Goal: Check status: Check status

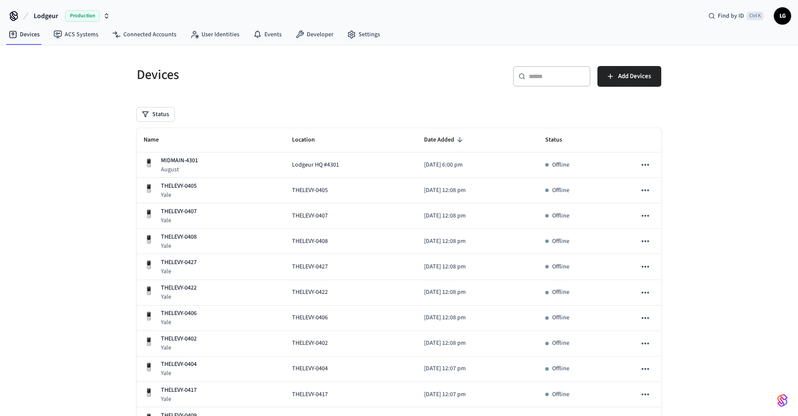
drag, startPoint x: 563, startPoint y: 85, endPoint x: 568, endPoint y: 74, distance: 12.5
click at [563, 85] on div "​ ​" at bounding box center [552, 76] width 78 height 21
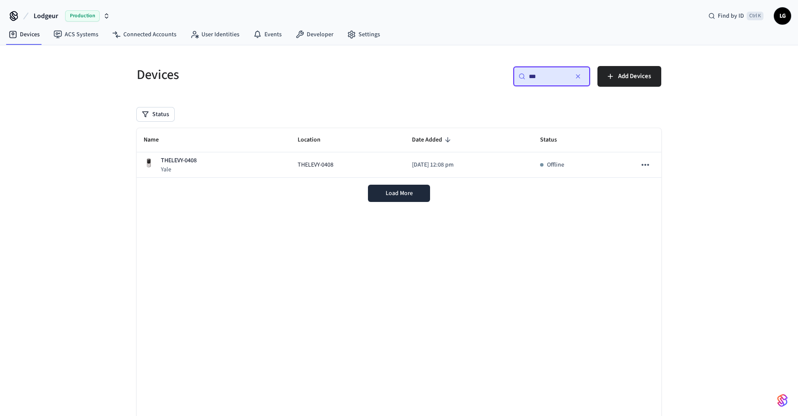
type input "***"
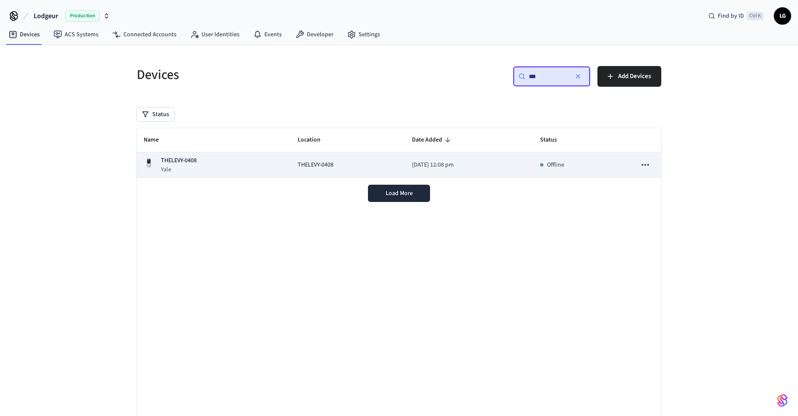
click at [177, 158] on p "THELEVY-0408" at bounding box center [179, 160] width 36 height 9
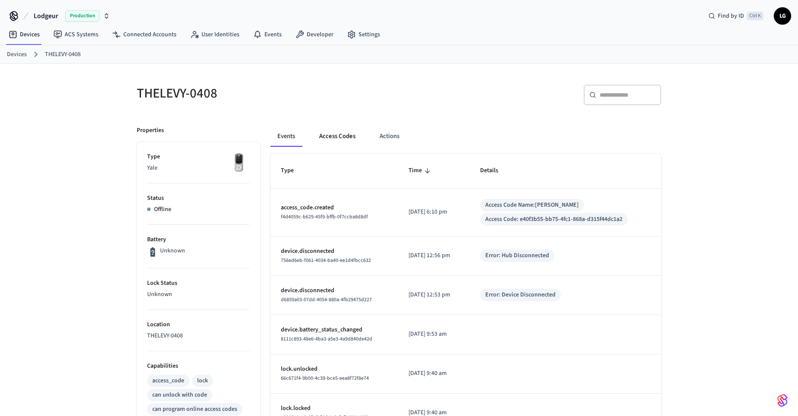
click at [318, 136] on button "Access Codes" at bounding box center [337, 136] width 50 height 21
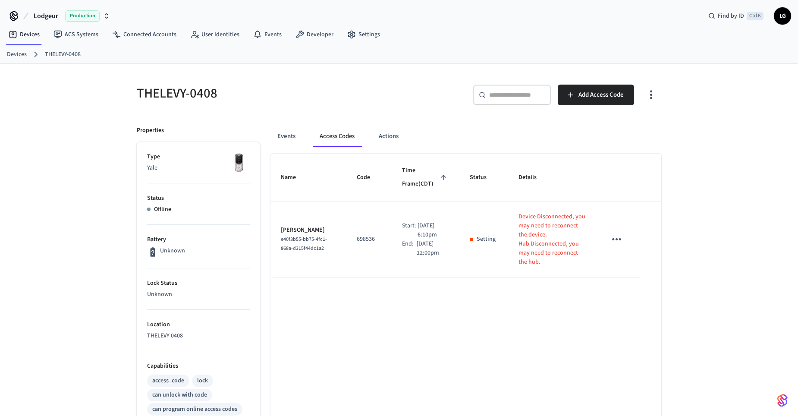
click at [618, 238] on icon "sticky table" at bounding box center [616, 239] width 9 height 2
click at [693, 212] on div at bounding box center [402, 208] width 805 height 416
click at [277, 137] on button "Events" at bounding box center [287, 136] width 32 height 21
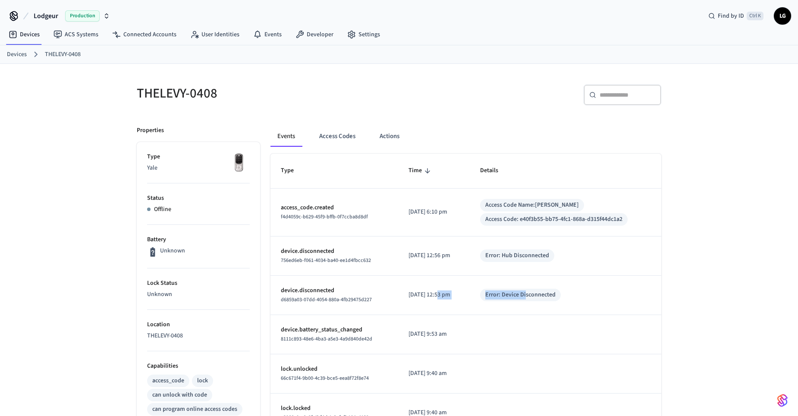
drag, startPoint x: 433, startPoint y: 293, endPoint x: 533, endPoint y: 293, distance: 100.1
click at [533, 293] on tr "device.disconnected d6859a03-07dd-4054-880a-4fb29475d227 [DATE] 12:53 pm Error:…" at bounding box center [466, 295] width 391 height 39
click at [708, 298] on div "THELEVY-0408 ​ ​ Properties Type Yale Status Offline Battery Unknown Lock Statu…" at bounding box center [399, 358] width 798 height 589
